Goal: Find specific page/section: Find specific page/section

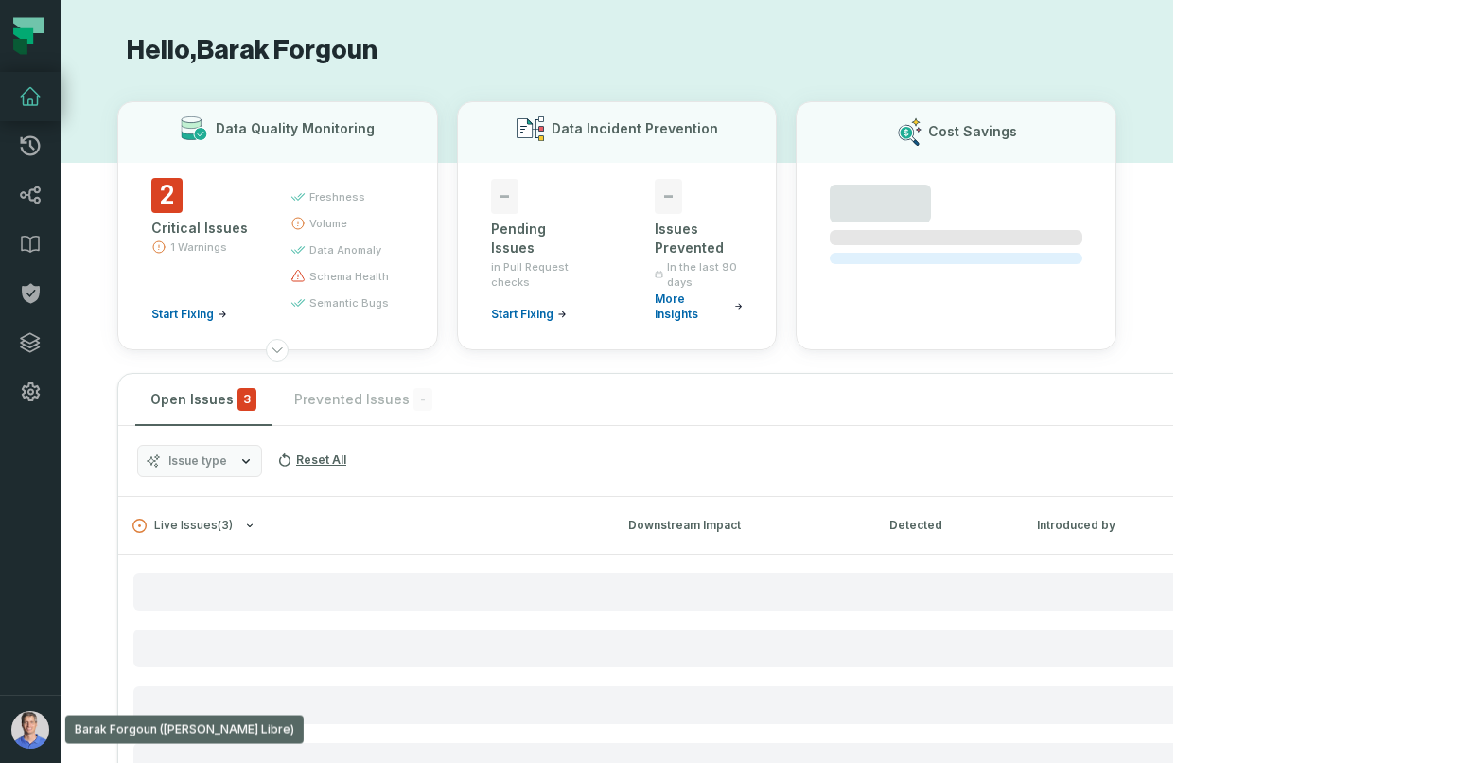
click at [46, 730] on img "button" at bounding box center [30, 730] width 38 height 38
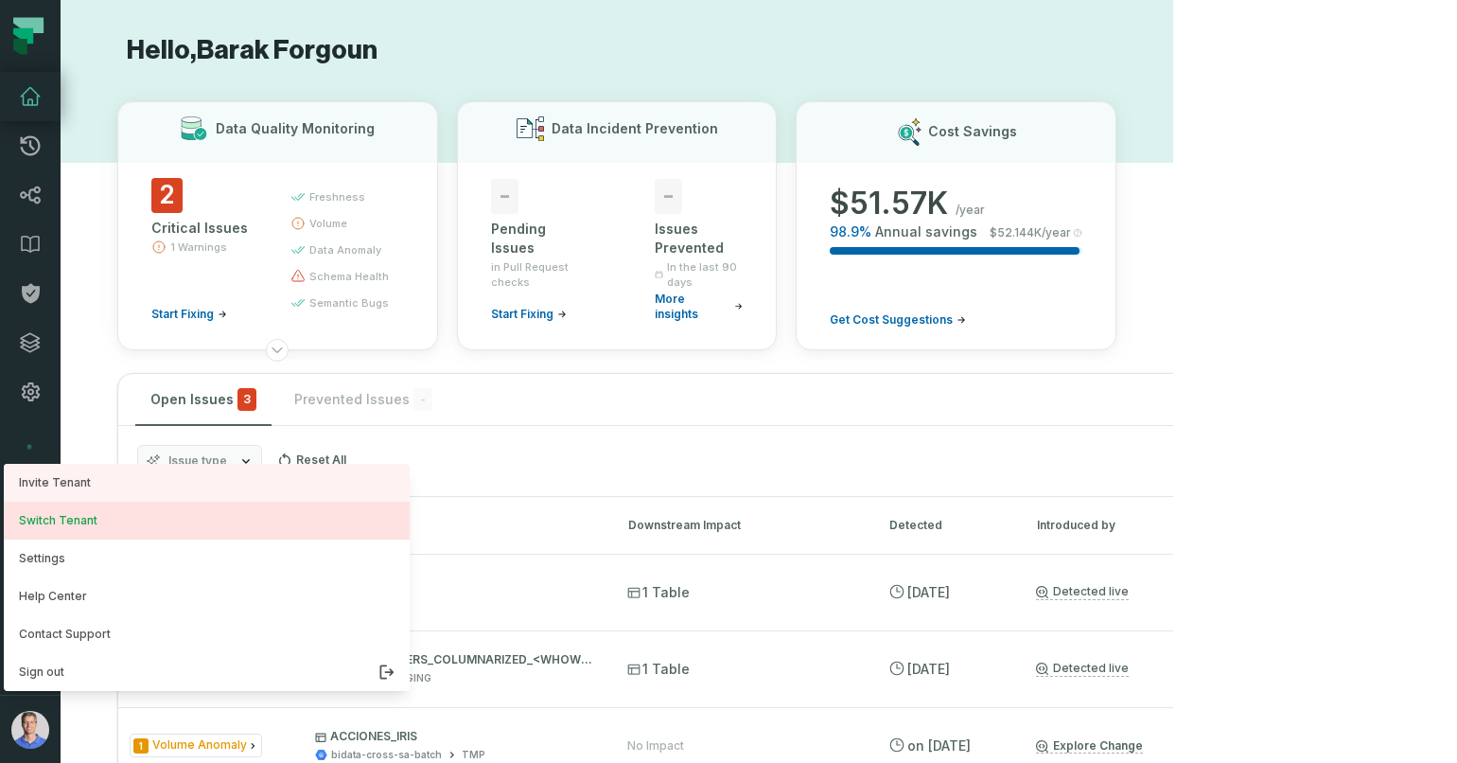
click at [148, 513] on button "Switch Tenant" at bounding box center [207, 520] width 406 height 38
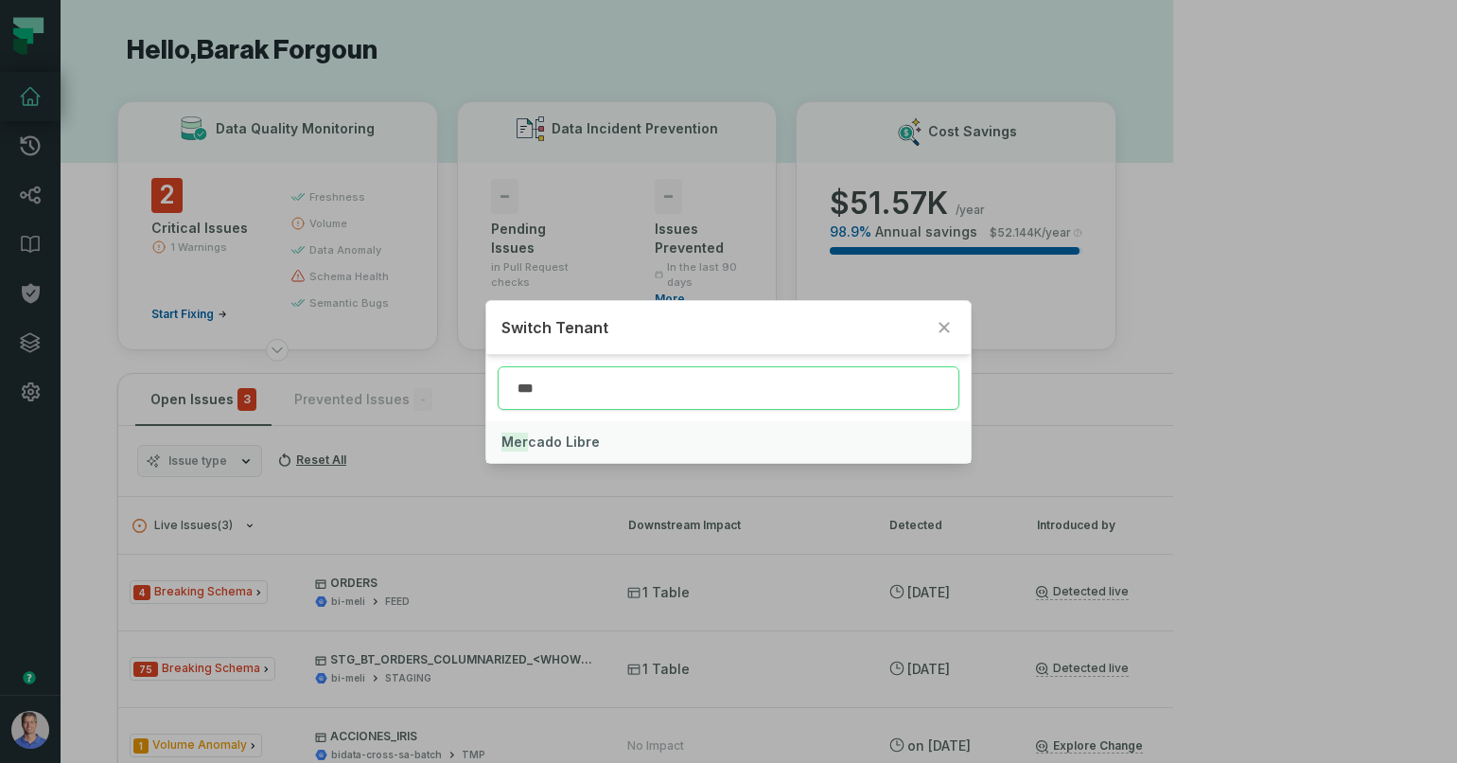
type input "***"
click at [644, 441] on button "Mer cado Libre" at bounding box center [728, 442] width 484 height 42
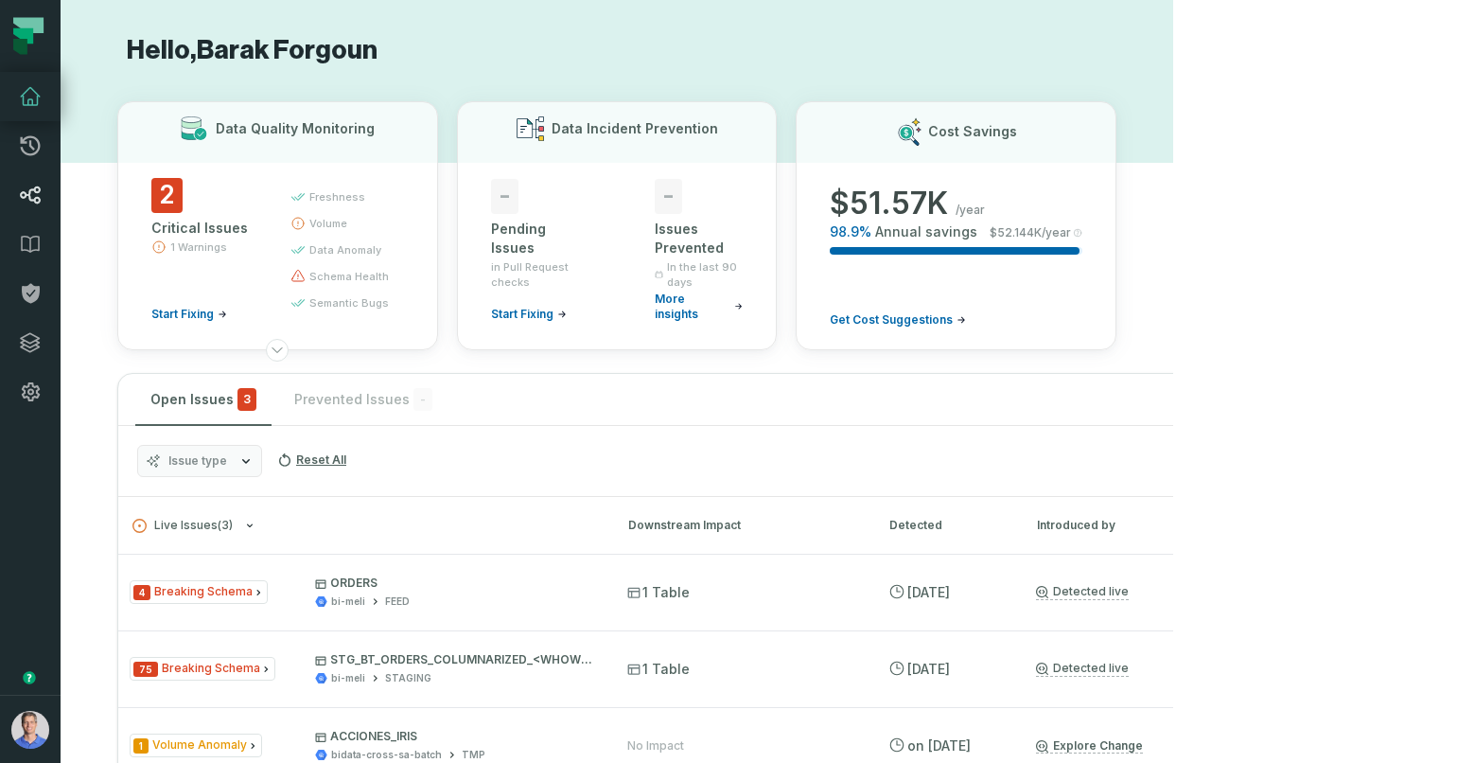
click at [15, 185] on link "Lineage" at bounding box center [30, 194] width 61 height 49
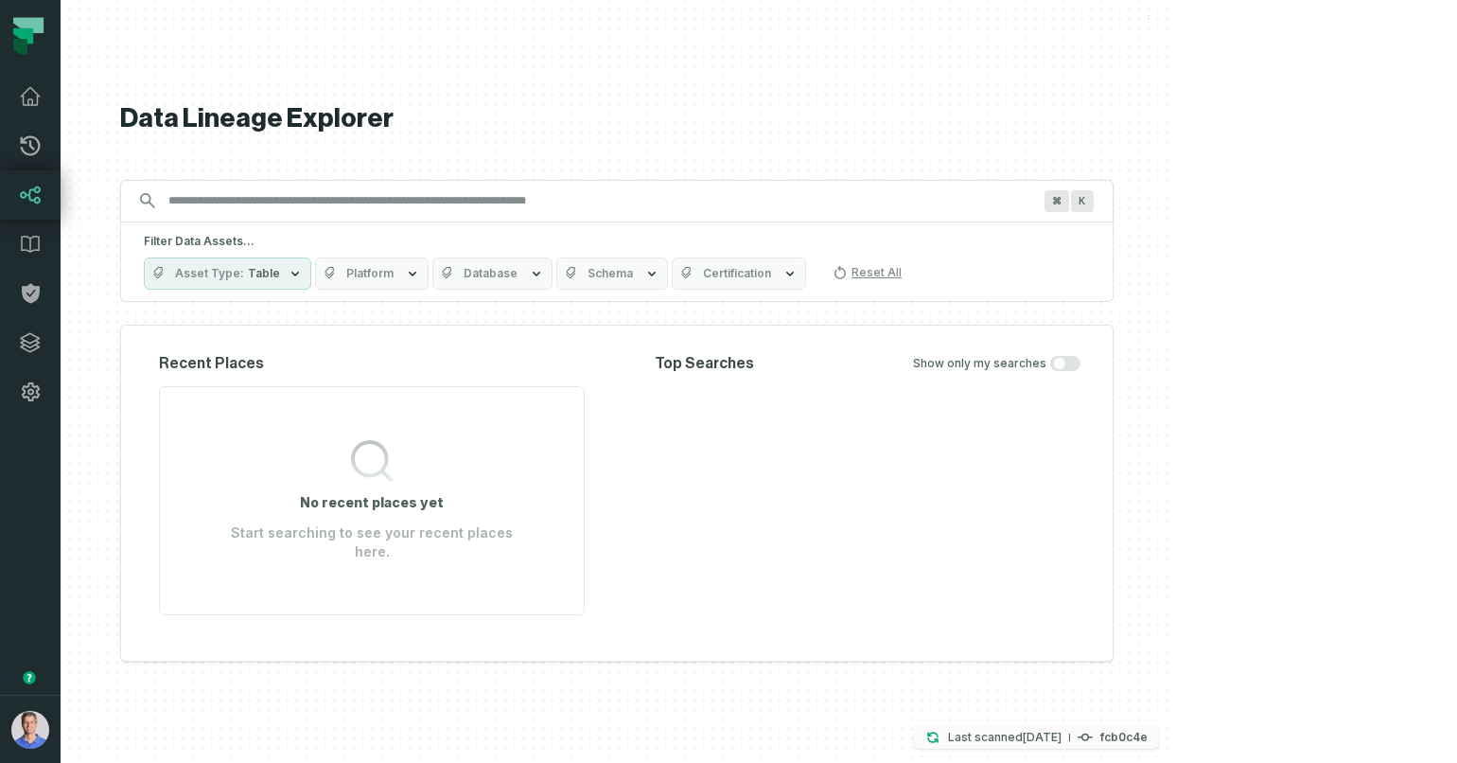
click at [1062, 740] on relative-time "[DATE] 1:06:43 PM" at bounding box center [1042, 737] width 39 height 14
click at [905, 421] on div "Top Searches Show only my searches" at bounding box center [868, 483] width 426 height 263
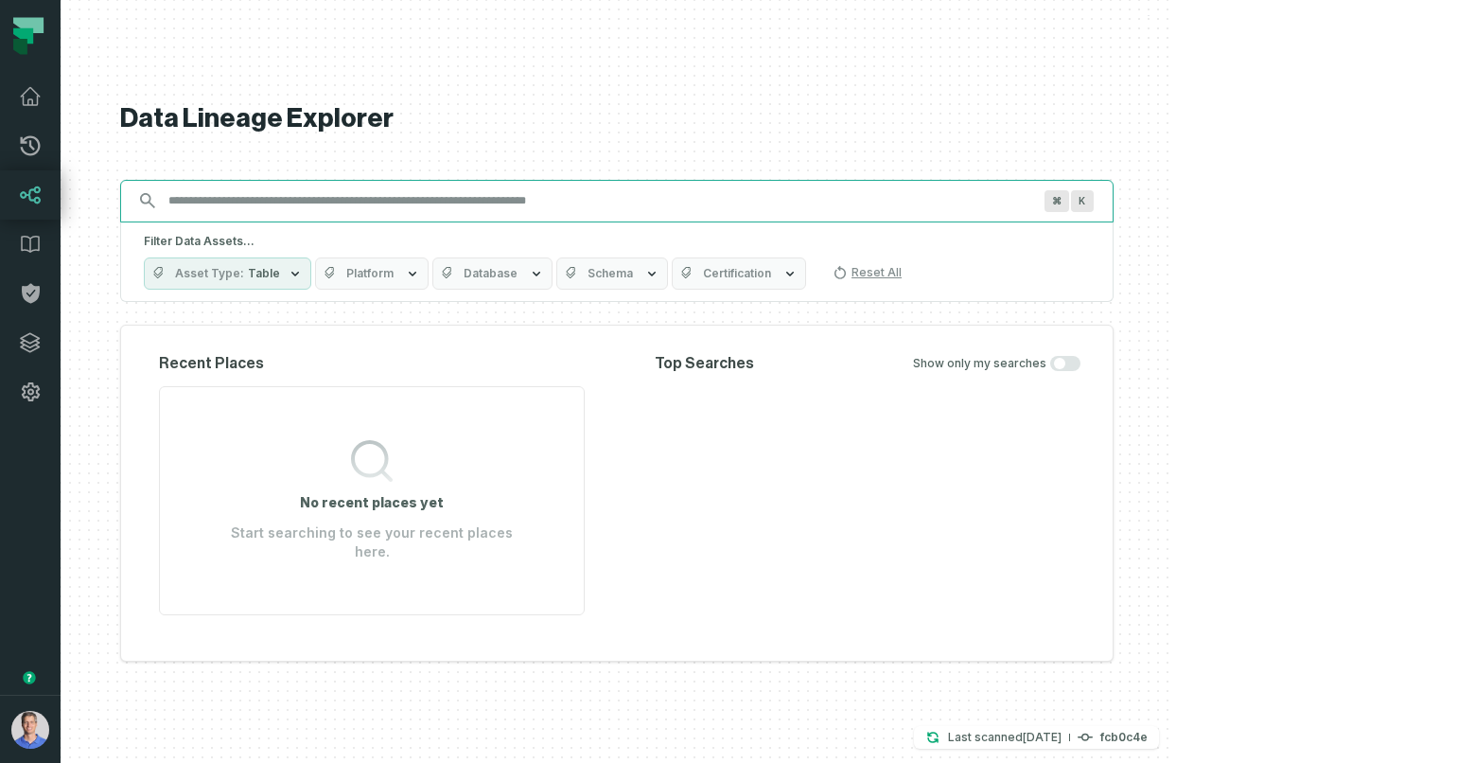
click at [401, 214] on input "Discovery Provider cmdk menu" at bounding box center [600, 200] width 886 height 30
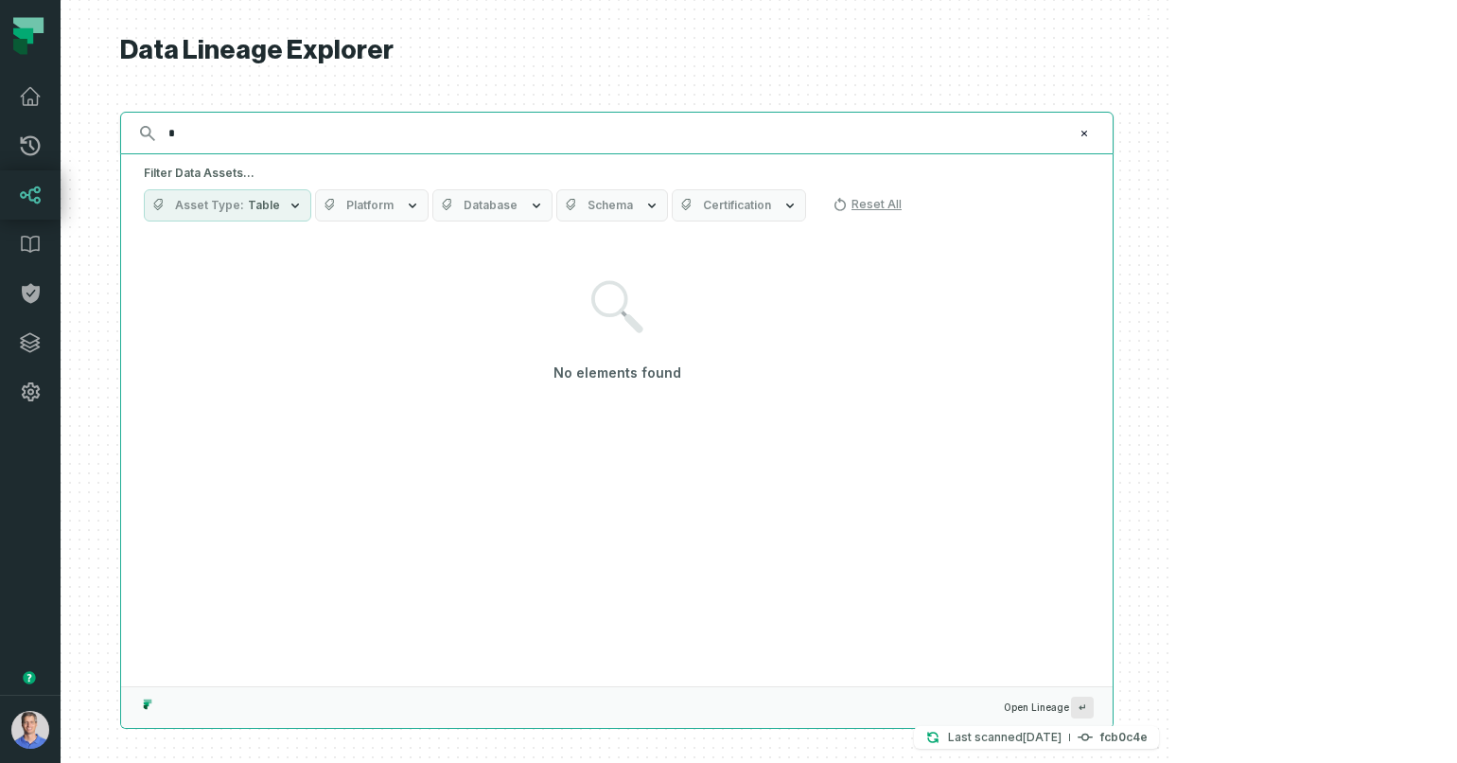
type input "*"
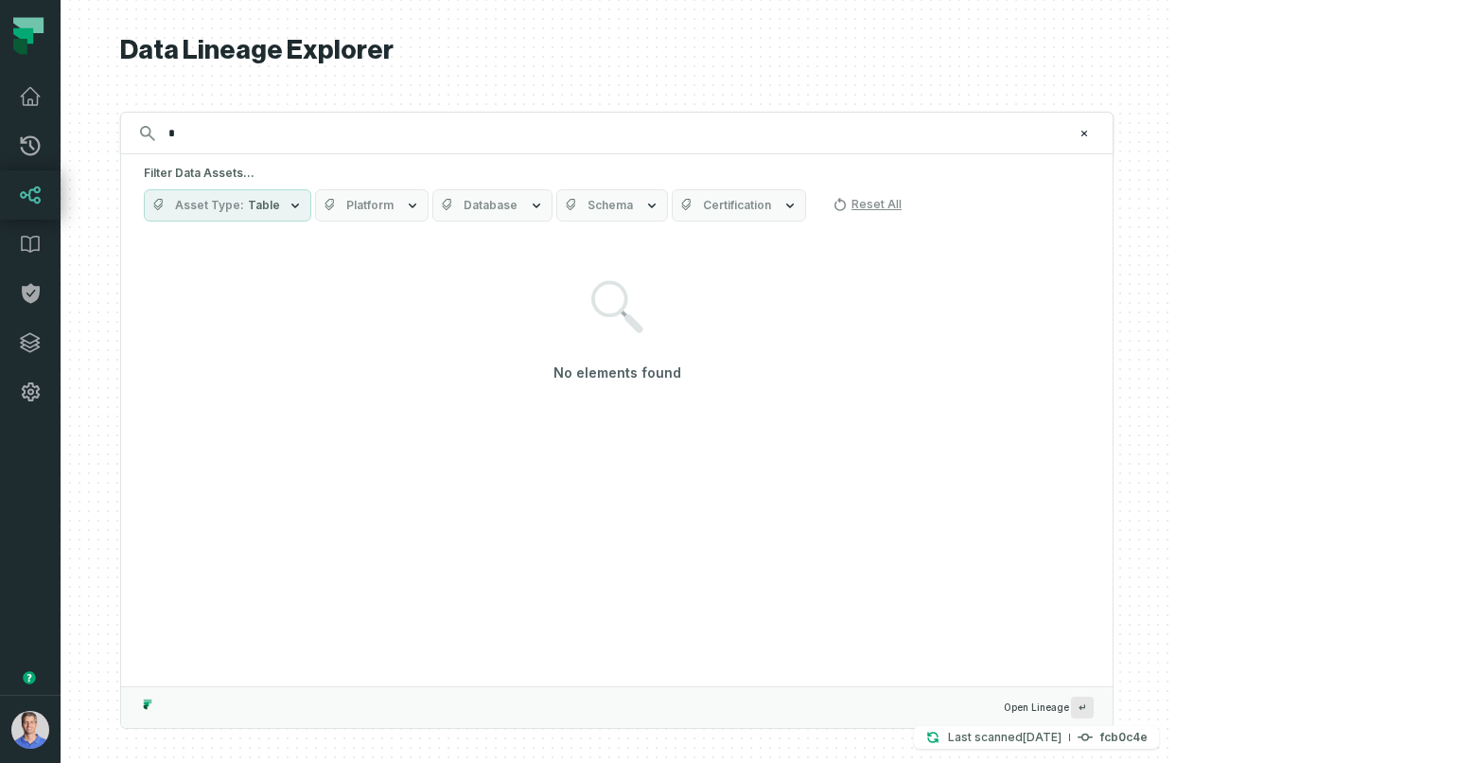
click at [311, 210] on button "Asset Type Table" at bounding box center [227, 205] width 167 height 32
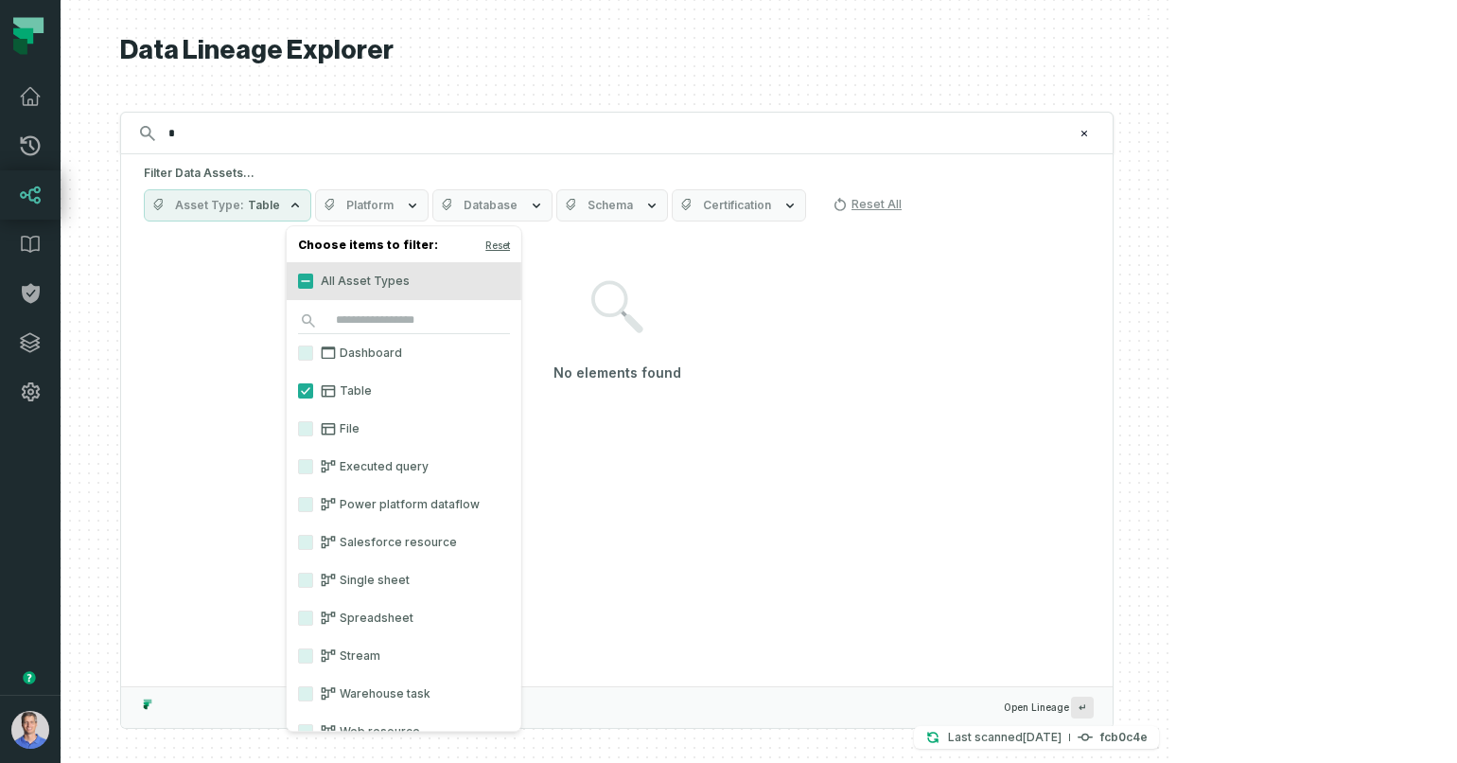
click at [429, 217] on button "Platform" at bounding box center [372, 205] width 114 height 32
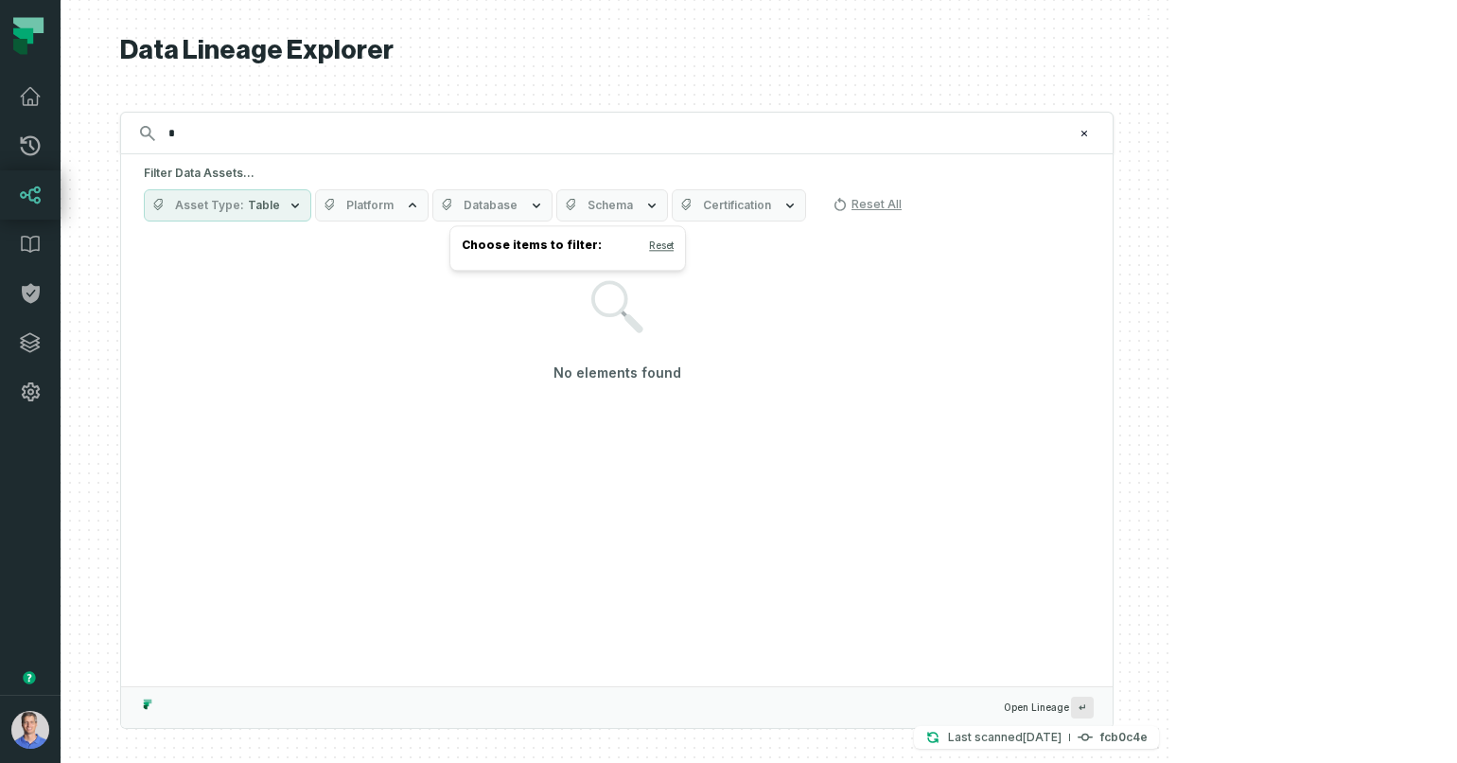
click at [280, 206] on span "Table" at bounding box center [264, 205] width 32 height 15
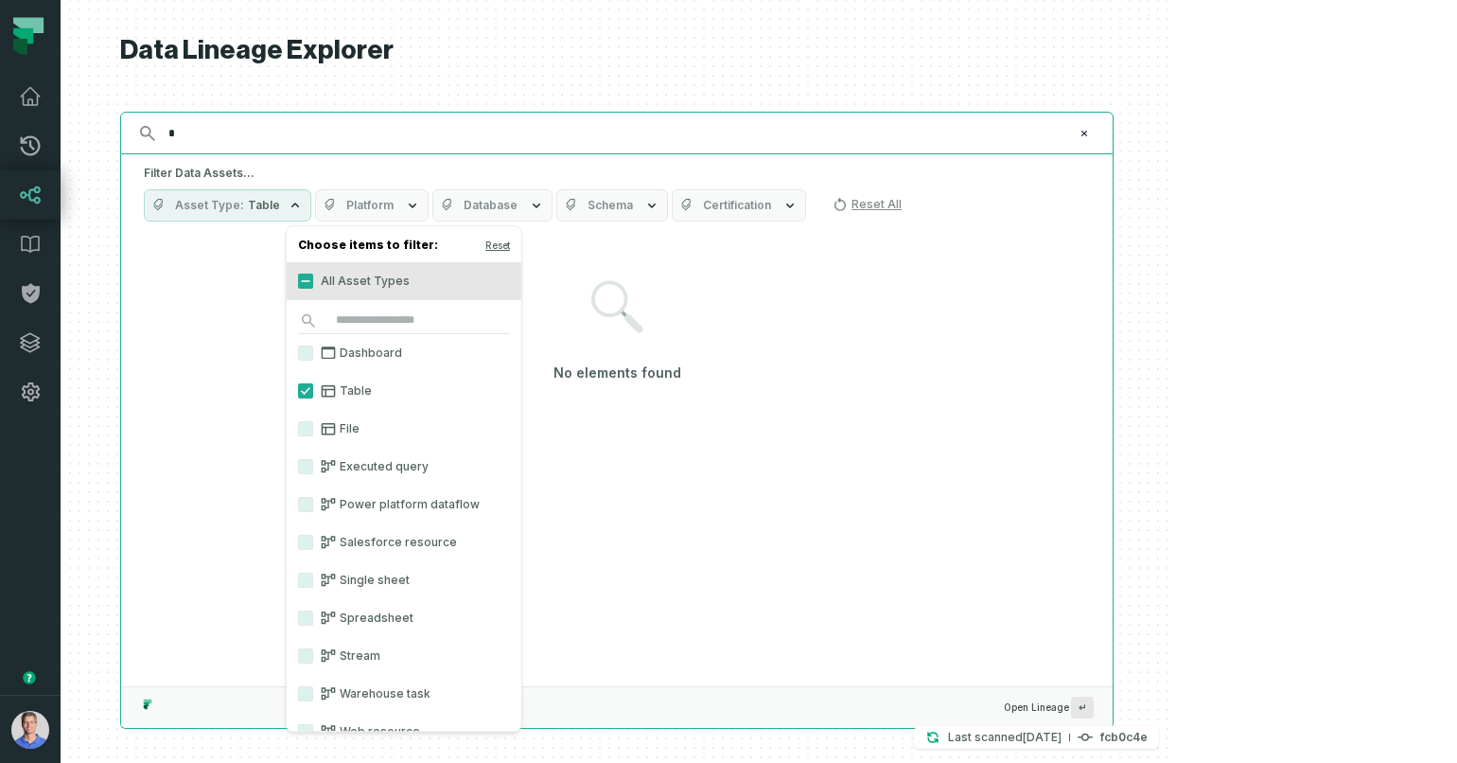
click at [365, 134] on input "*" at bounding box center [615, 133] width 916 height 30
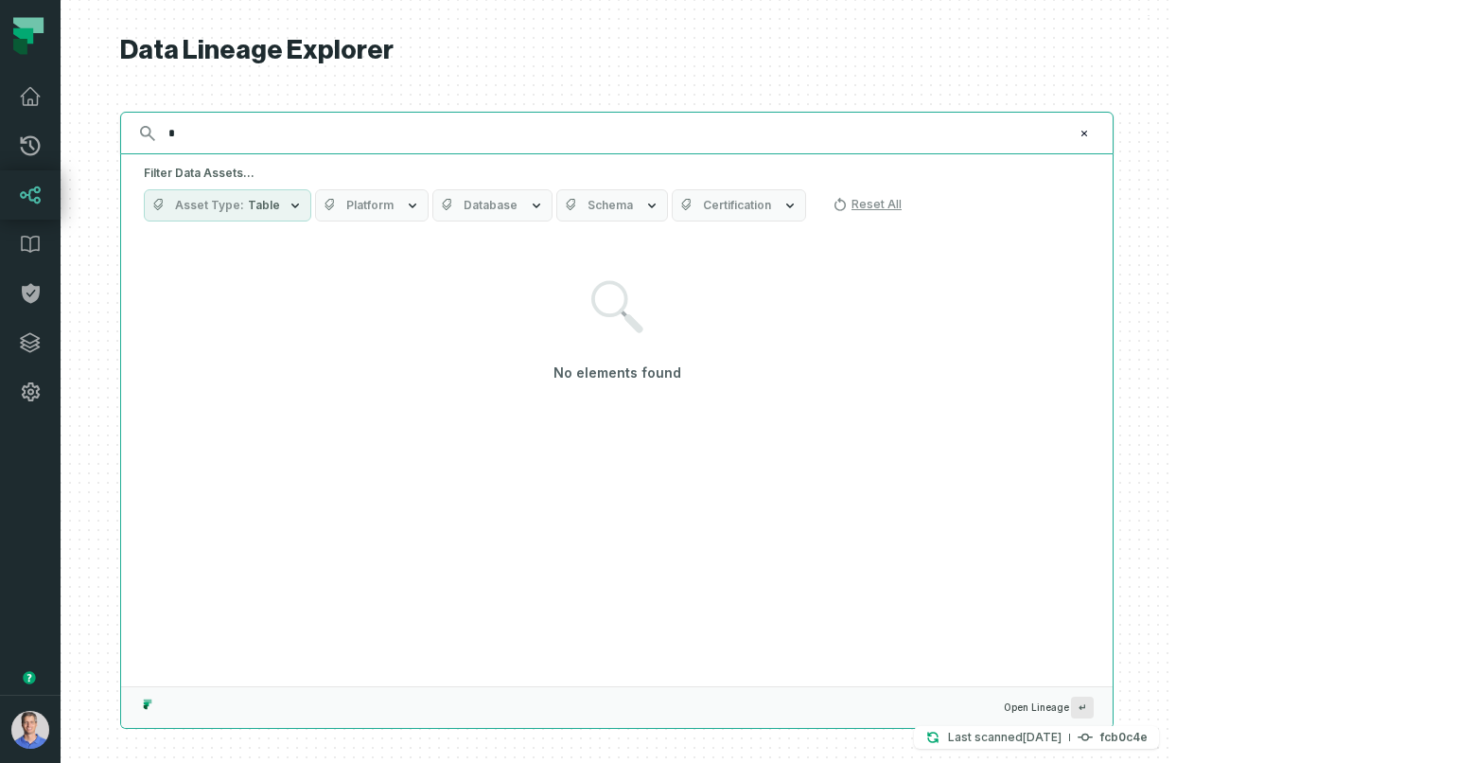
click at [365, 134] on input "*" at bounding box center [615, 133] width 916 height 30
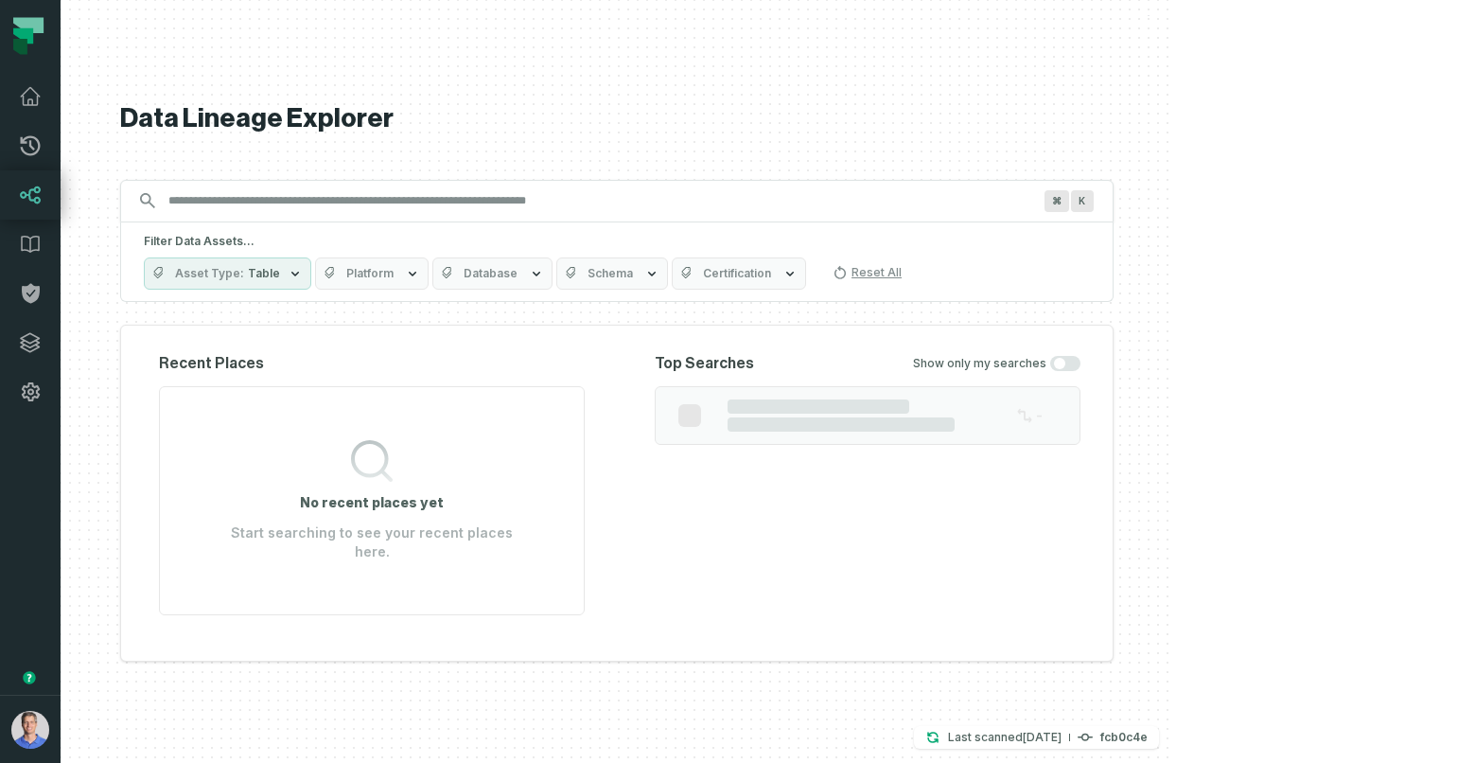
click at [1173, 124] on div at bounding box center [617, 381] width 1113 height 763
